Goal: Obtain resource: Obtain resource

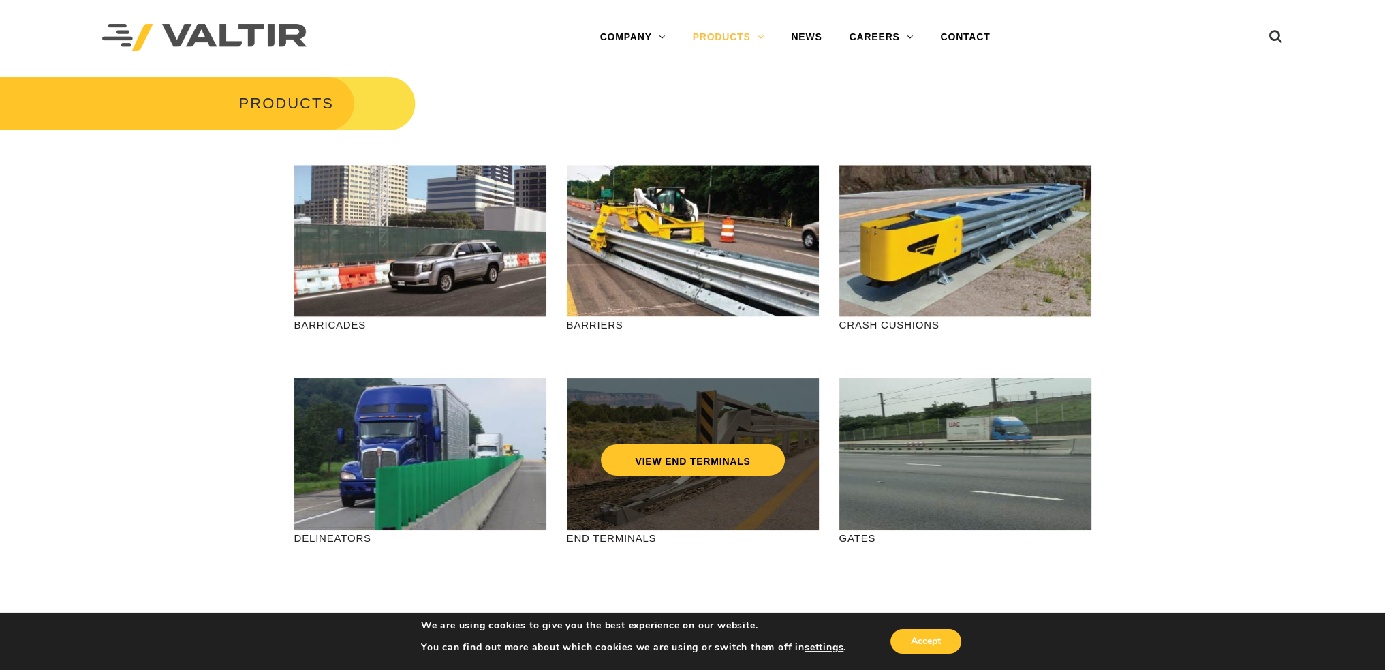
click at [685, 502] on div "VIEW END TERMINALS" at bounding box center [693, 454] width 252 height 152
click at [670, 458] on link "VIEW END TERMINALS" at bounding box center [692, 459] width 183 height 31
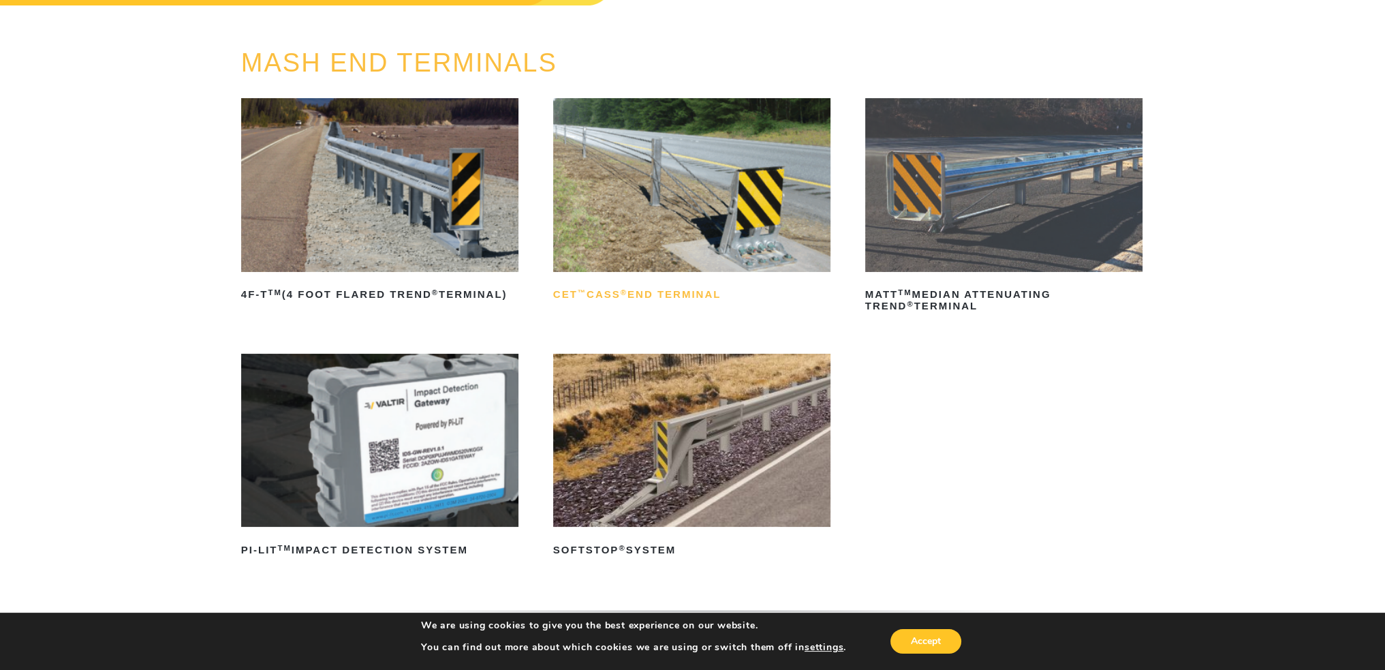
scroll to position [136, 0]
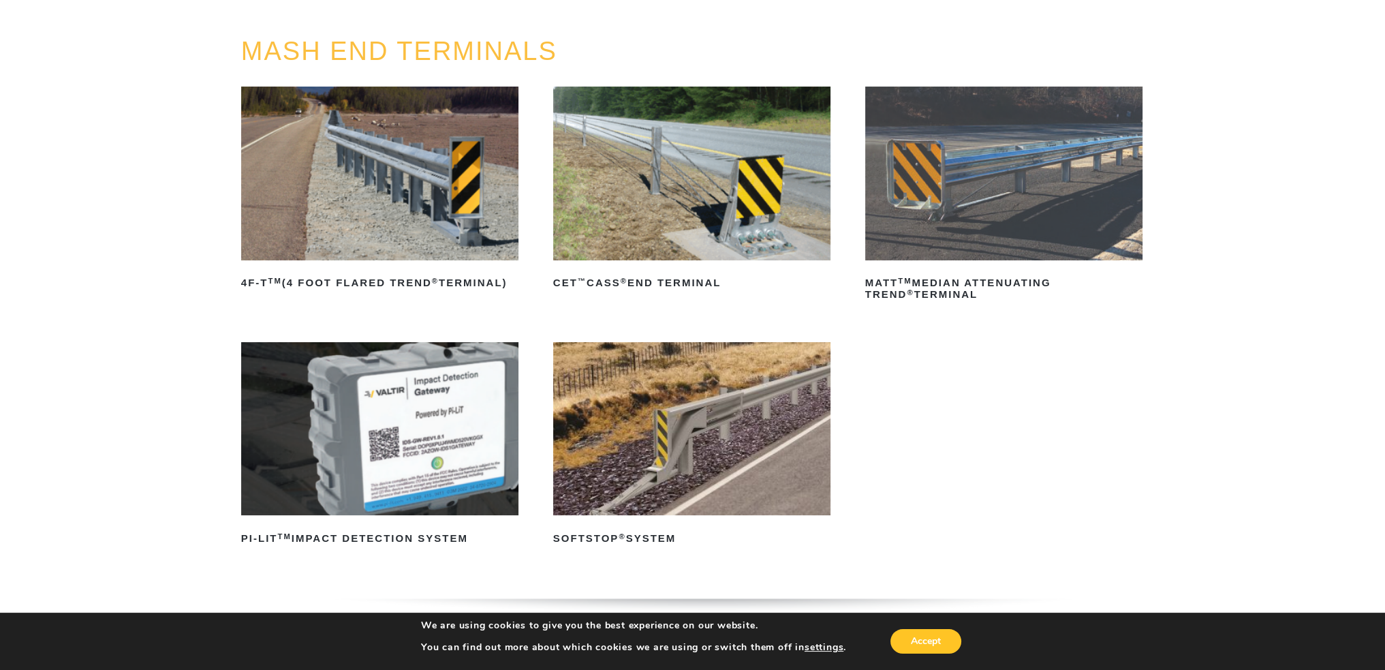
click at [931, 170] on img at bounding box center [1004, 174] width 278 height 174
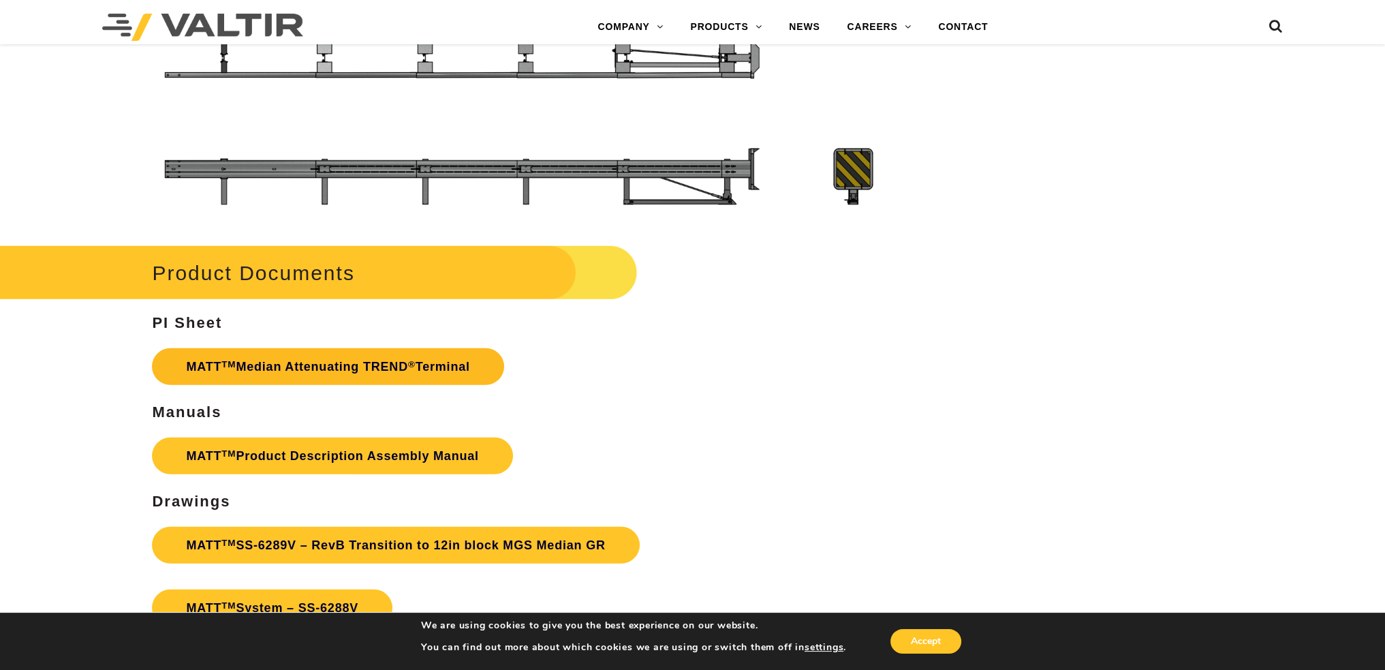
scroll to position [4877, 0]
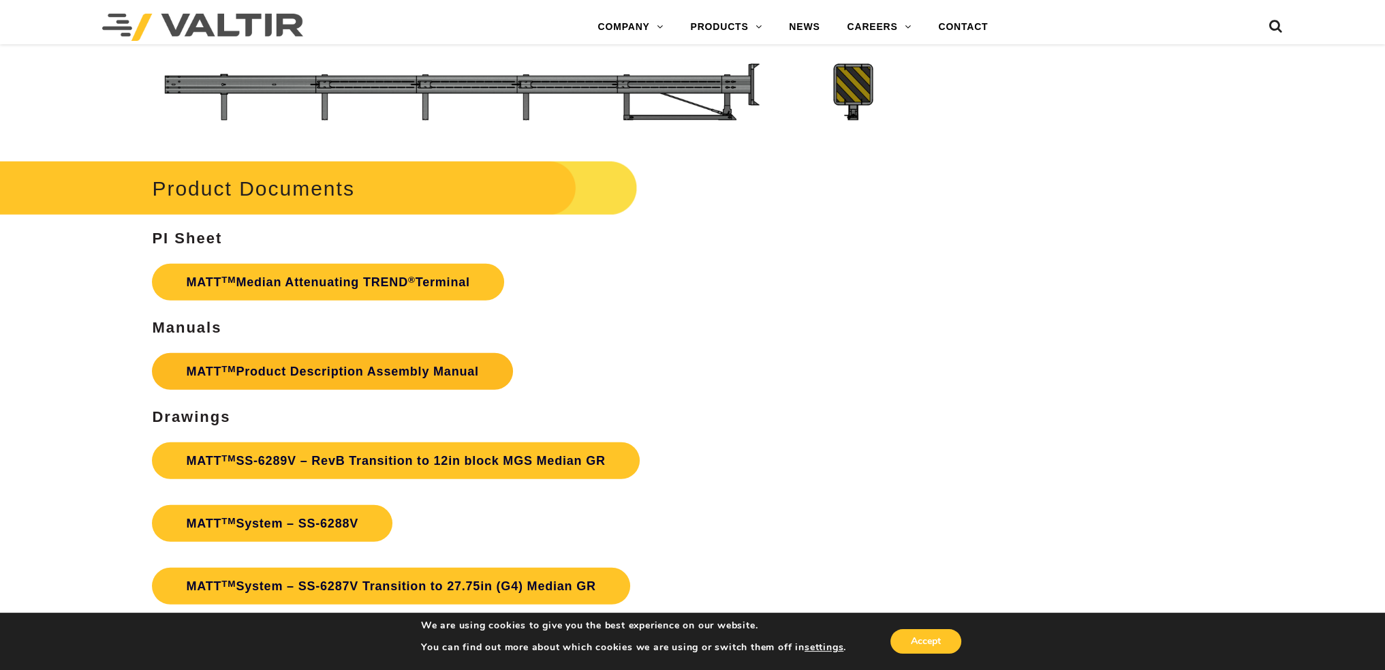
click at [292, 373] on link "MATT TM Product Description Assembly Manual" at bounding box center [332, 371] width 360 height 37
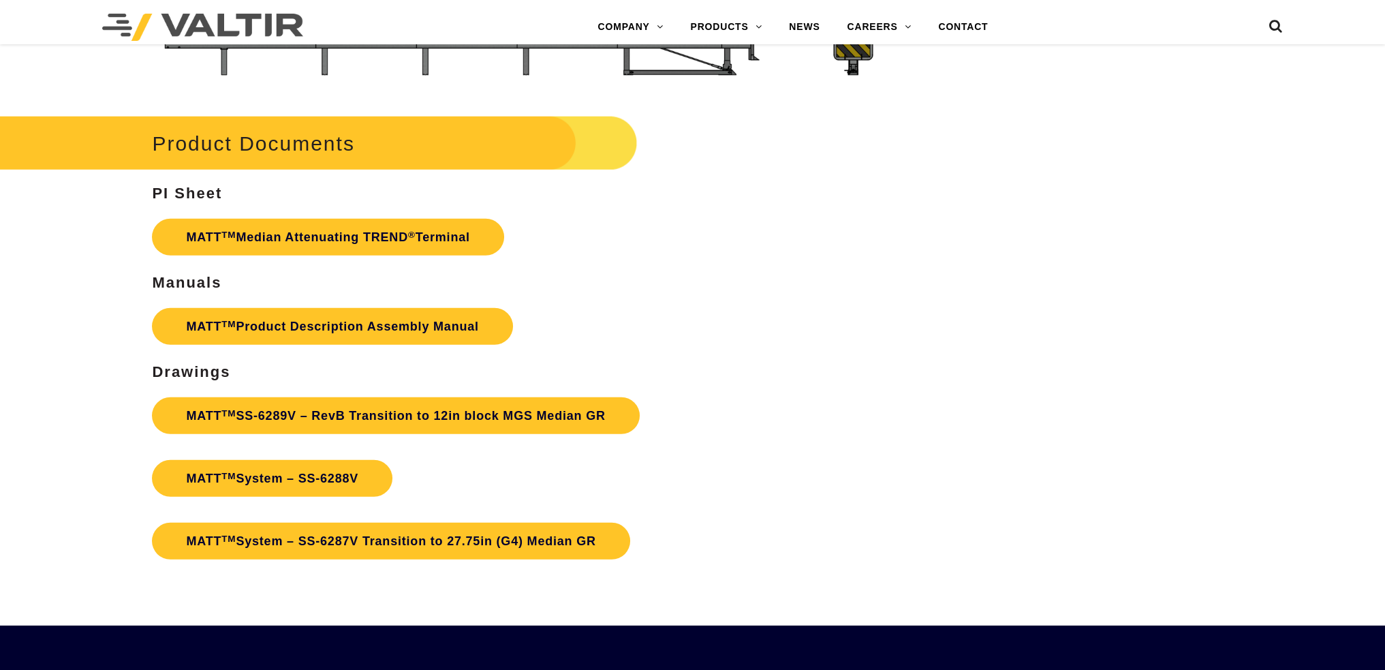
scroll to position [4877, 0]
